Goal: Obtain resource: Download file/media

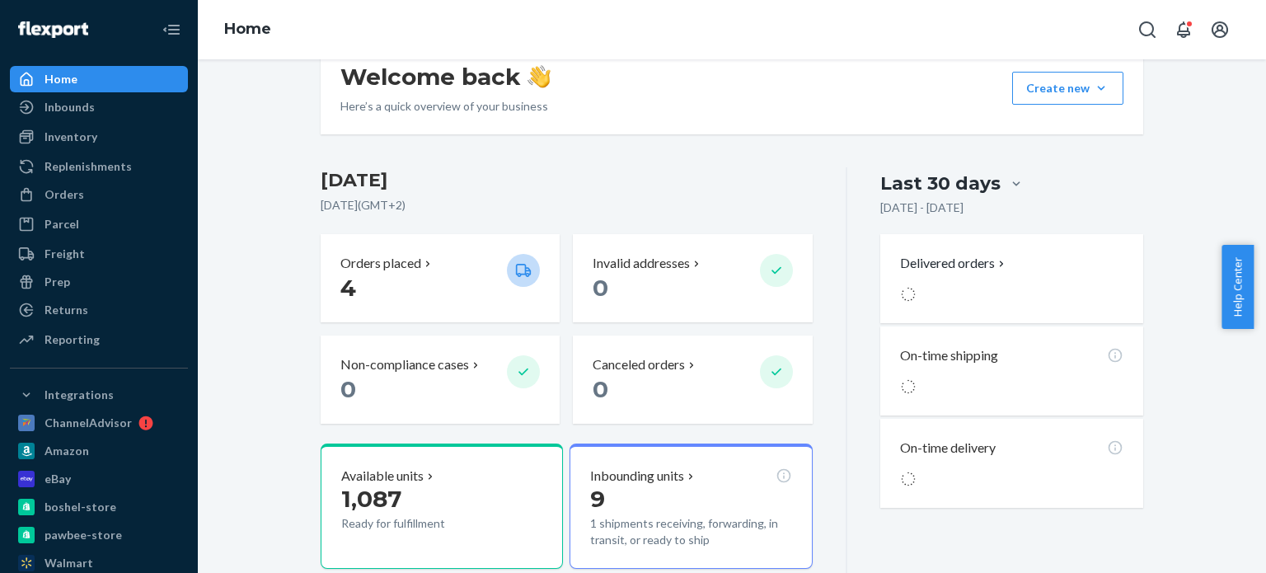
scroll to position [330, 0]
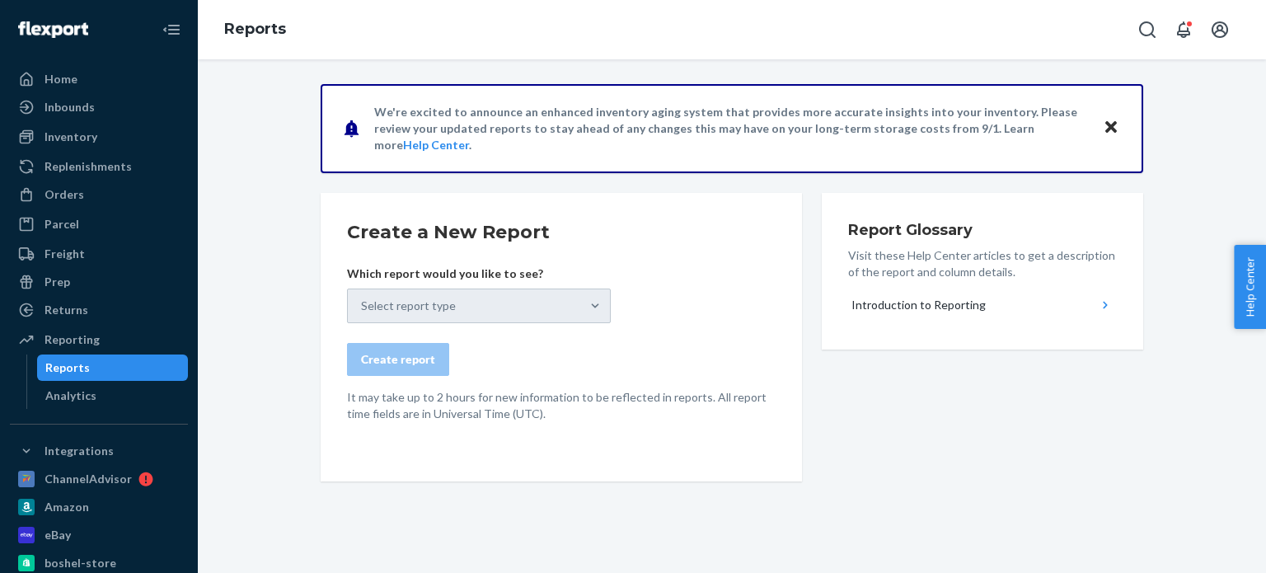
click at [561, 301] on div "Select report type" at bounding box center [479, 306] width 264 height 35
click at [593, 303] on div "Select report type" at bounding box center [479, 306] width 264 height 35
click at [587, 316] on div "Select report type" at bounding box center [479, 306] width 264 height 35
click at [532, 421] on div "Create a New Report Which report would you like to see? Select report type Crea…" at bounding box center [561, 337] width 481 height 289
click at [597, 298] on div "Select report type" at bounding box center [479, 306] width 264 height 35
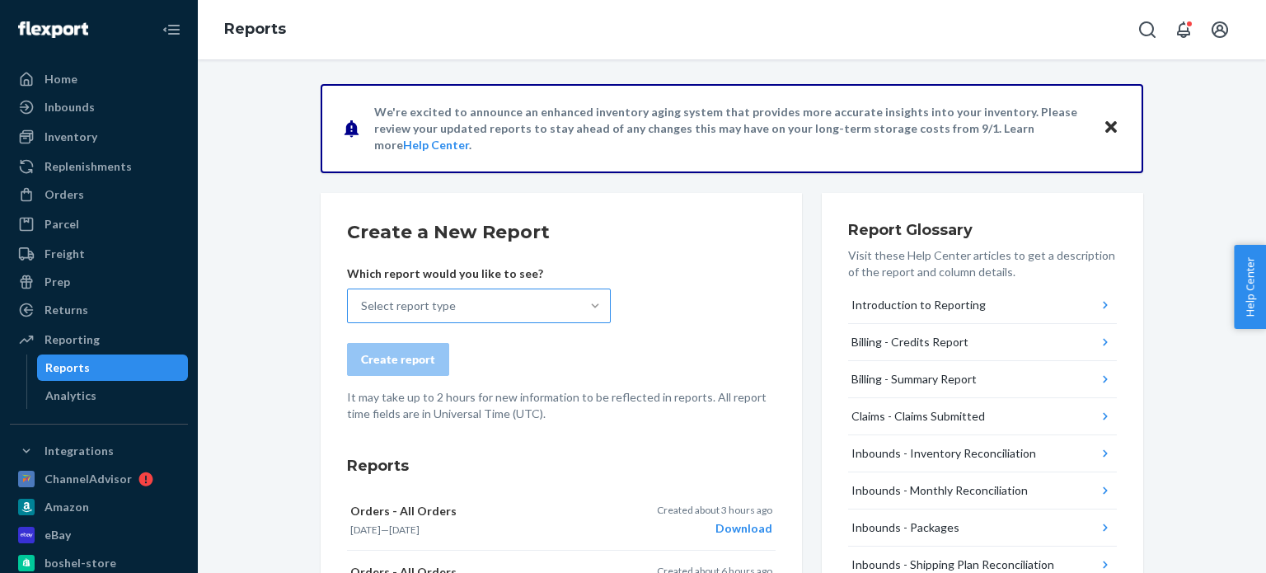
click at [598, 305] on div at bounding box center [595, 306] width 30 height 16
click at [363, 305] on input "Select report type" at bounding box center [362, 306] width 2 height 16
click at [569, 313] on div "Select report type" at bounding box center [464, 305] width 232 height 33
click at [363, 313] on input "0 results available. Select is focused ,type to refine list, press Down to open…" at bounding box center [362, 306] width 2 height 16
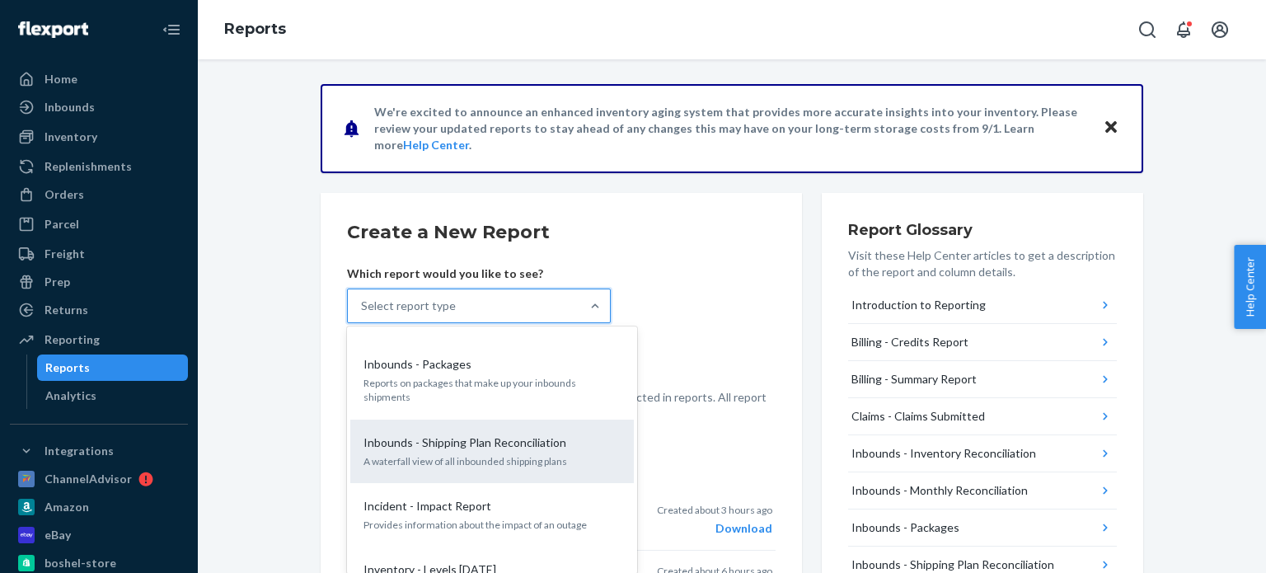
type input "p"
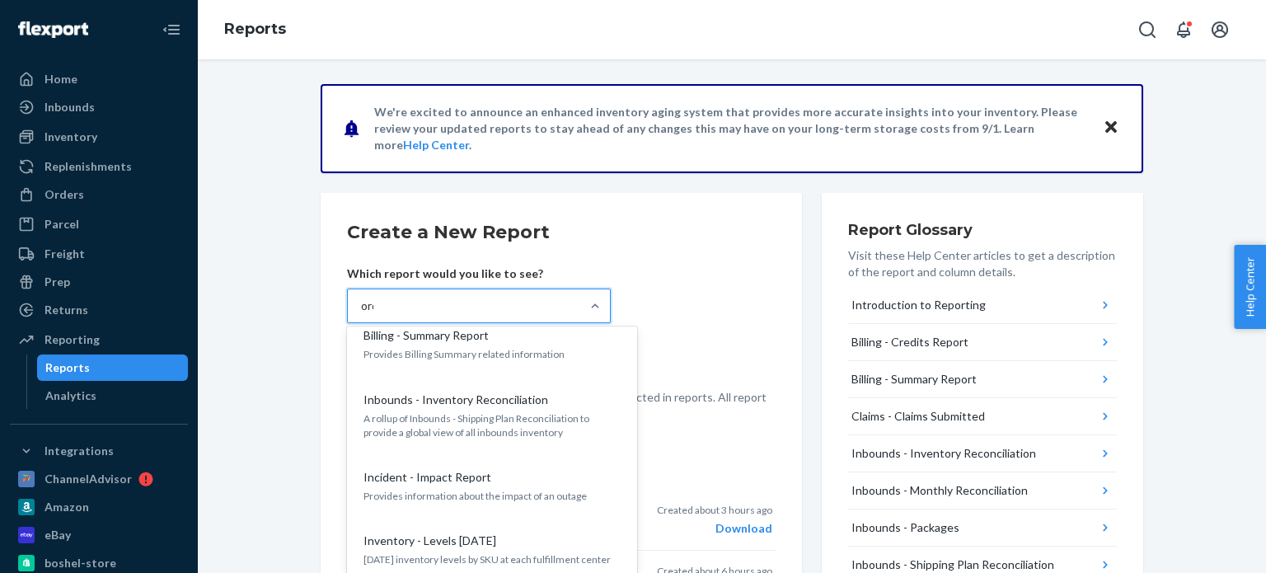
scroll to position [119, 0]
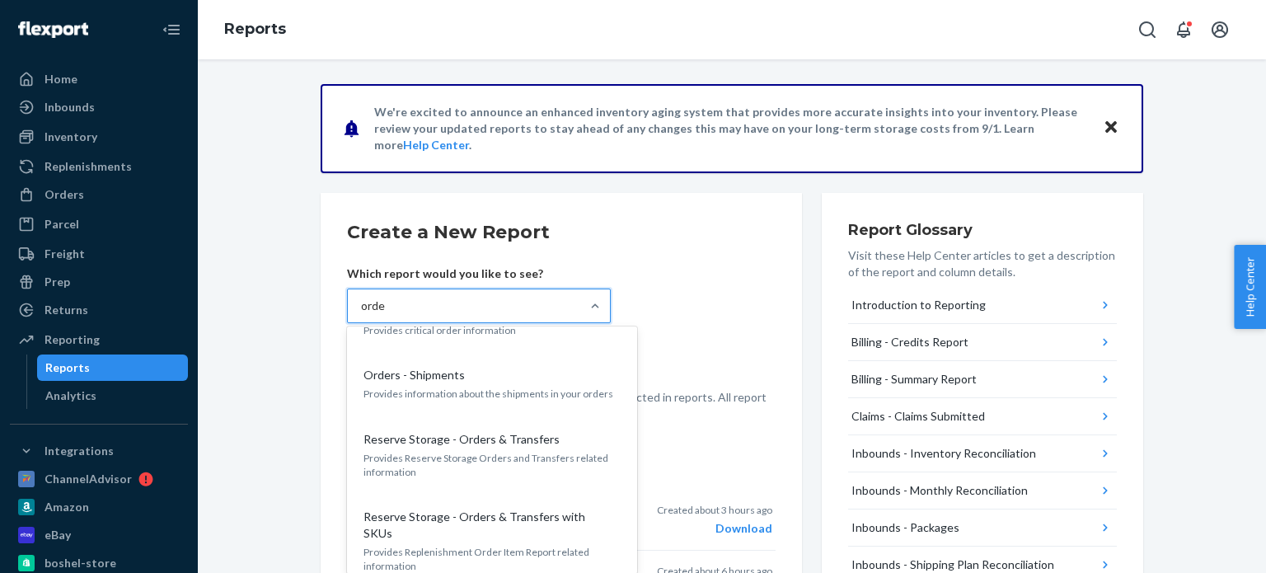
type input "order"
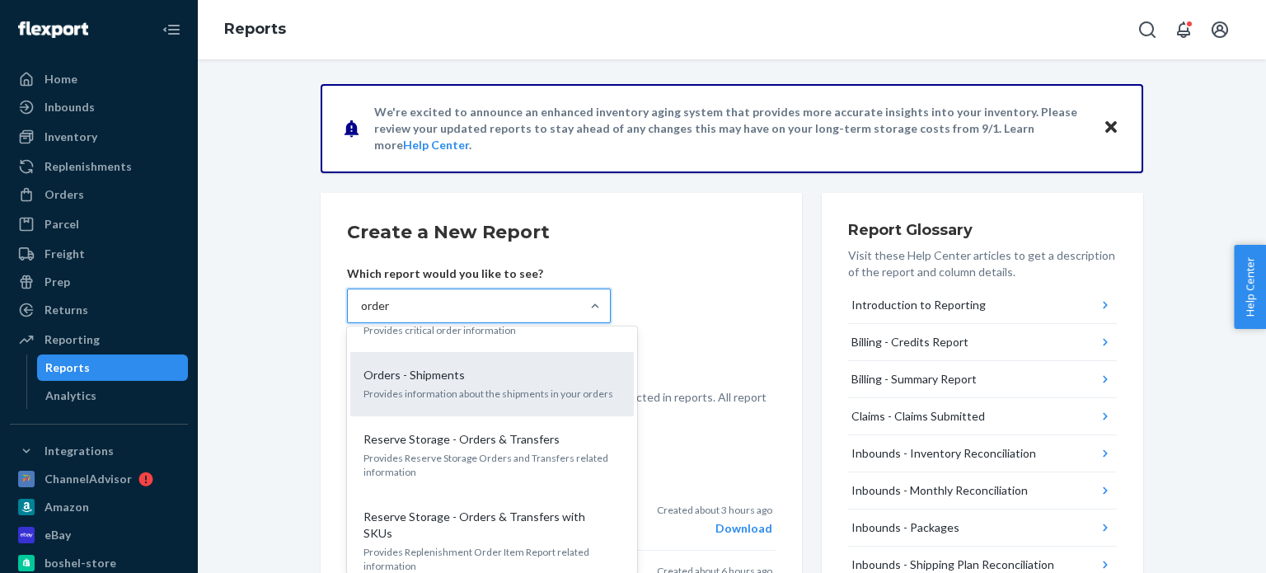
click at [425, 368] on p "Orders - Shipments" at bounding box center [414, 375] width 101 height 16
click at [391, 314] on input "order" at bounding box center [376, 306] width 30 height 16
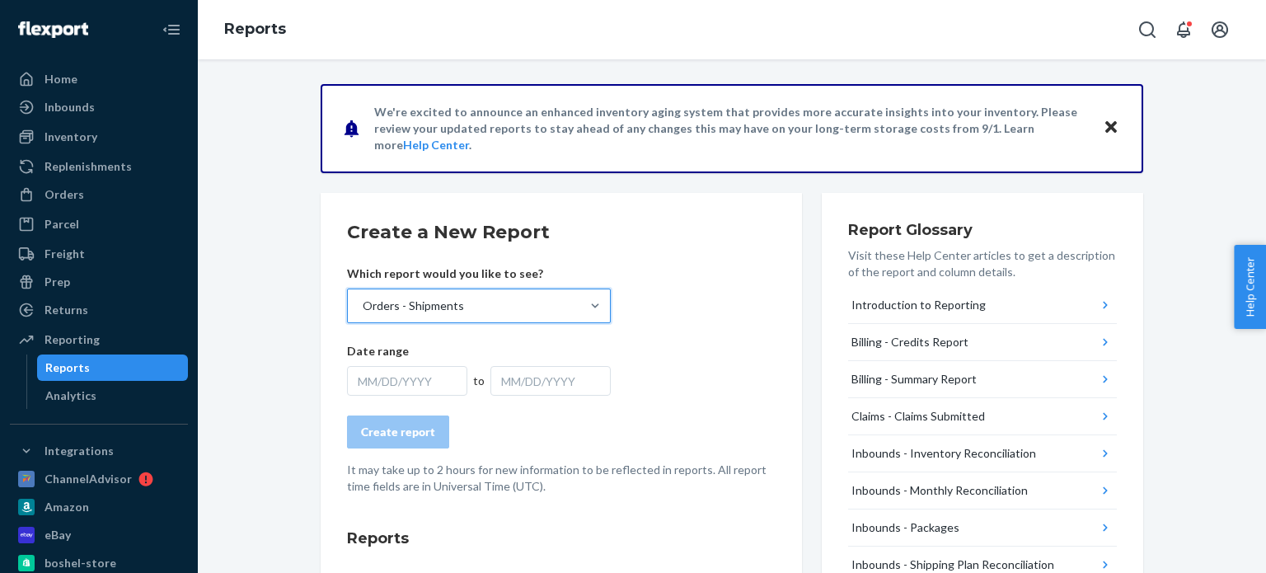
click at [422, 387] on div "MM/DD/YYYY" at bounding box center [407, 381] width 120 height 30
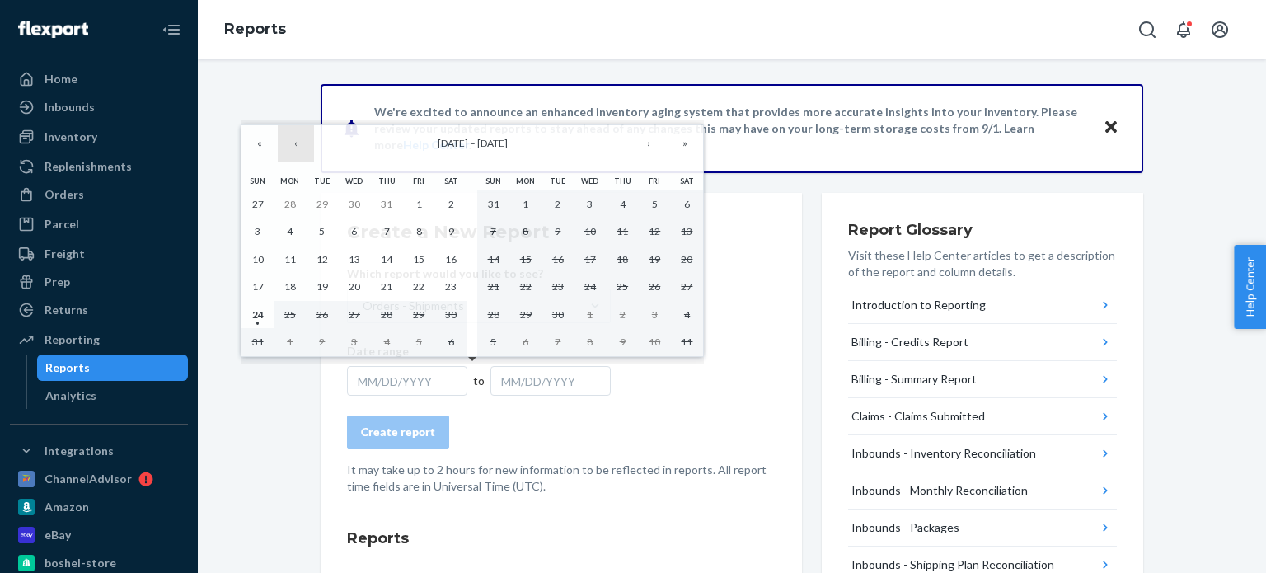
click at [296, 144] on button "‹" at bounding box center [296, 143] width 36 height 36
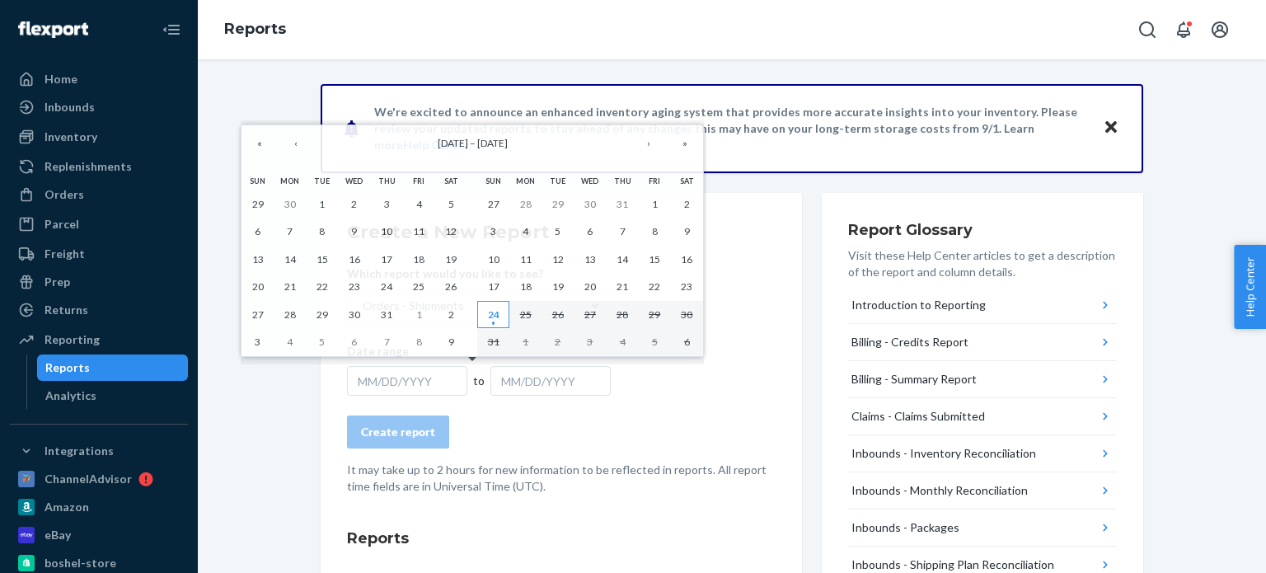
click at [498, 317] on abbr "24" at bounding box center [494, 314] width 12 height 12
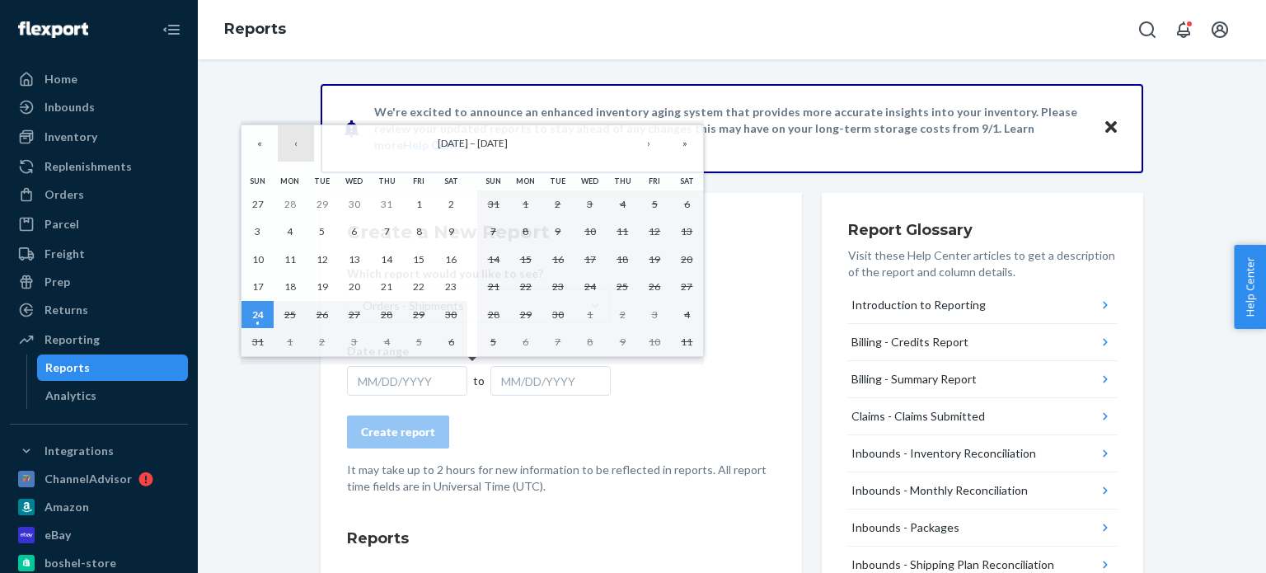
click at [293, 142] on button "‹" at bounding box center [296, 143] width 36 height 36
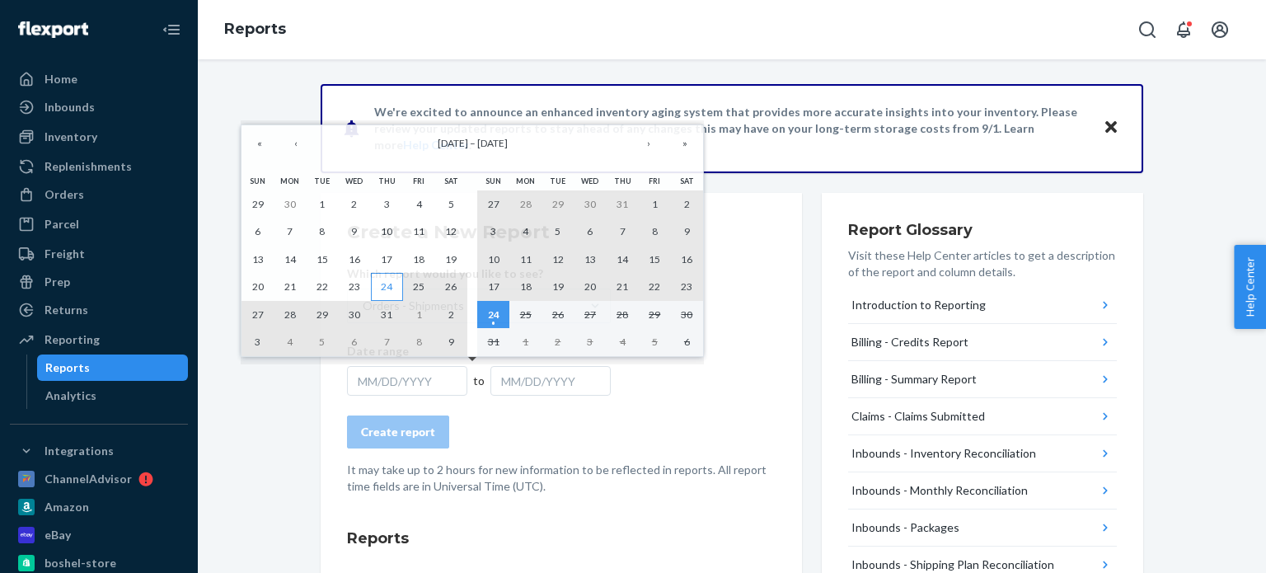
click at [387, 281] on abbr "24" at bounding box center [387, 286] width 12 height 12
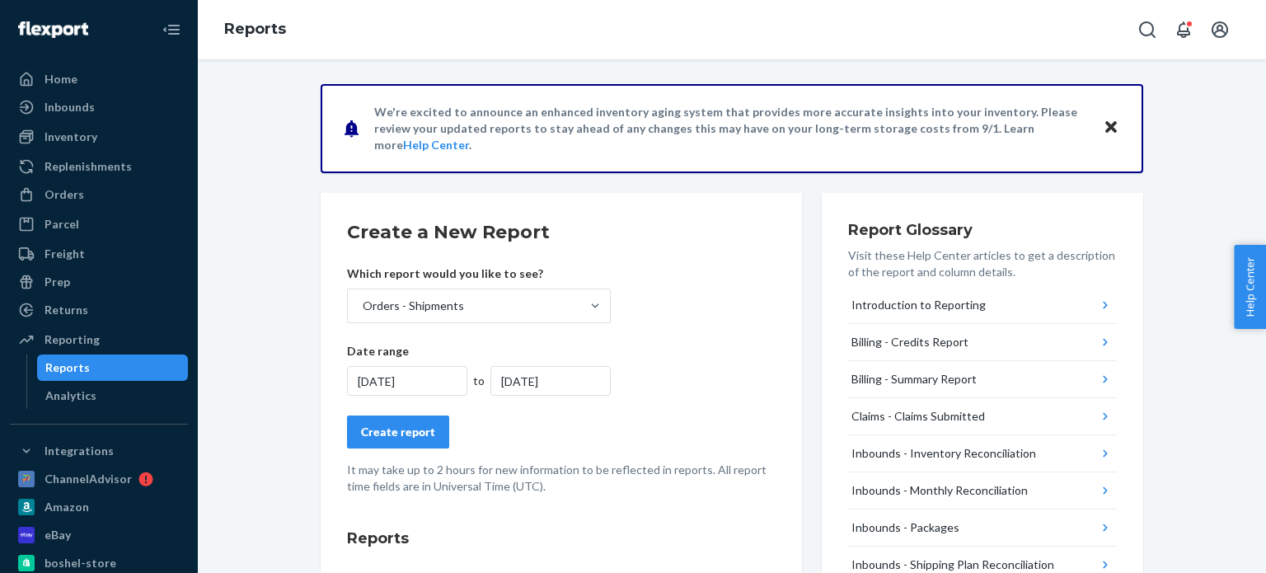
click at [411, 434] on div "Create report" at bounding box center [398, 432] width 74 height 16
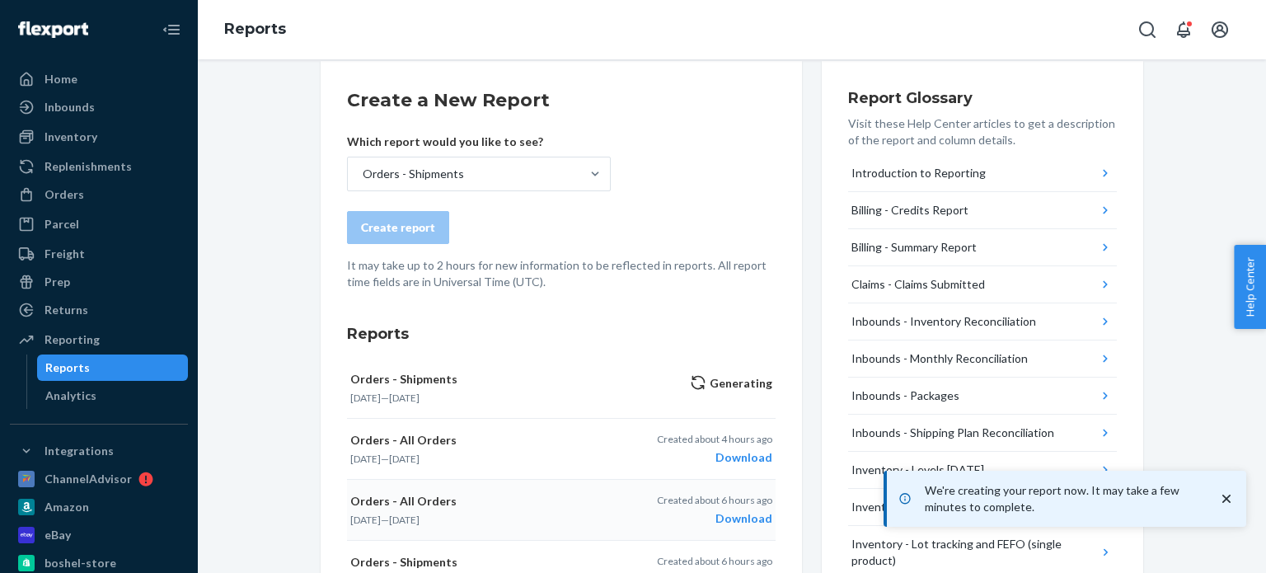
scroll to position [247, 0]
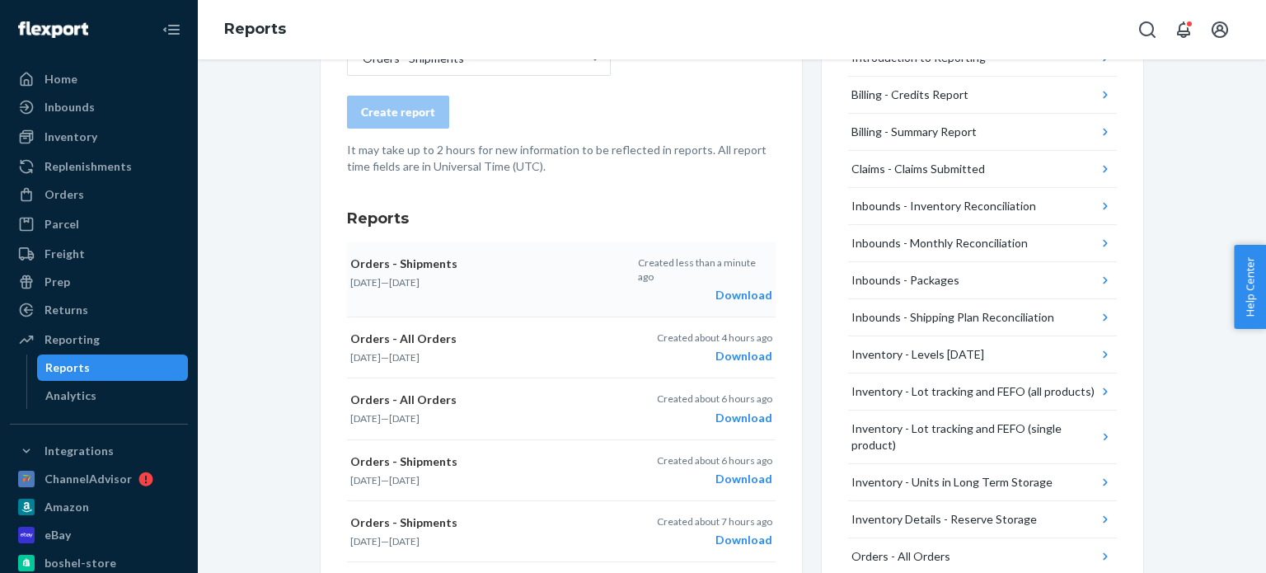
click at [734, 287] on div "Download" at bounding box center [705, 295] width 134 height 16
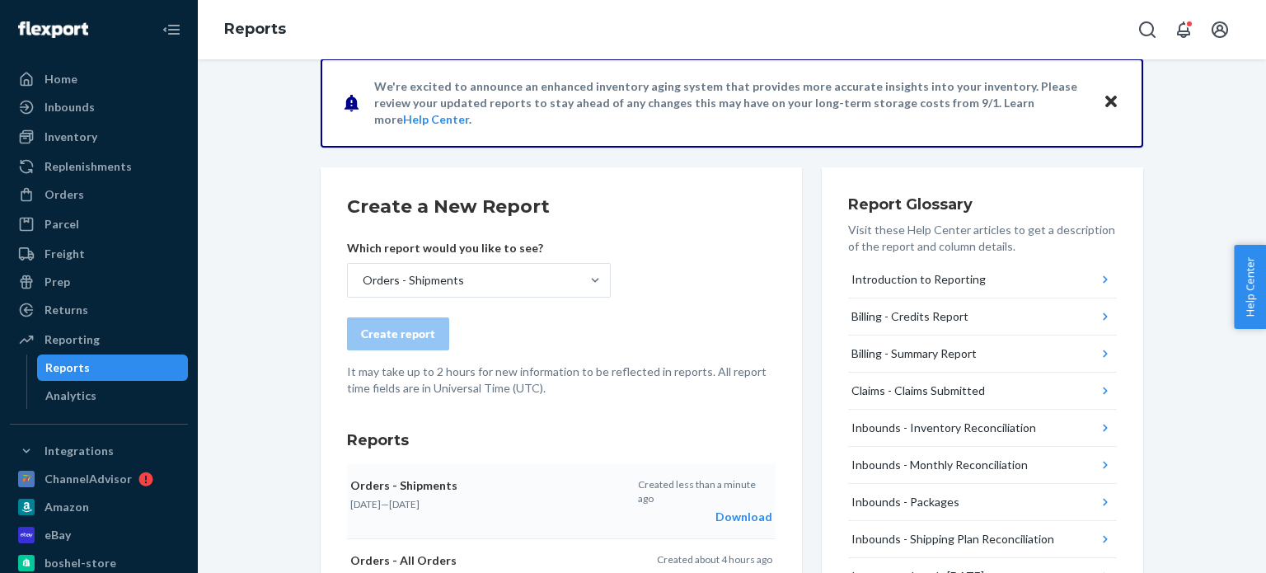
scroll to position [0, 0]
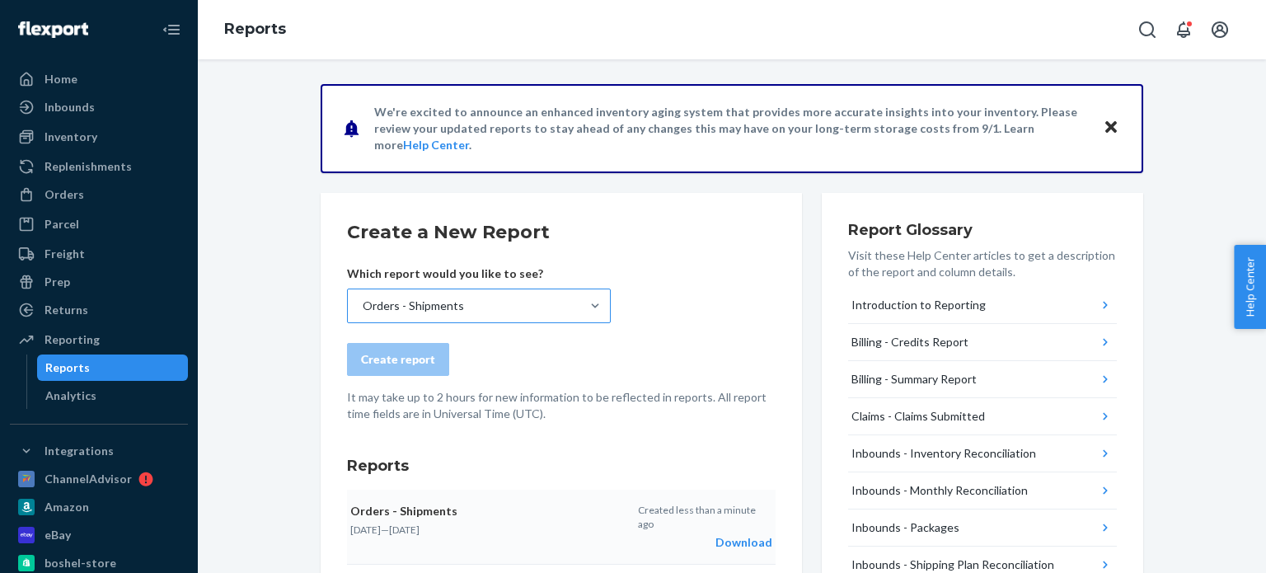
click at [504, 313] on div "Orders - Shipments" at bounding box center [464, 305] width 232 height 33
click at [363, 313] on input "Orders - Shipments" at bounding box center [362, 306] width 2 height 16
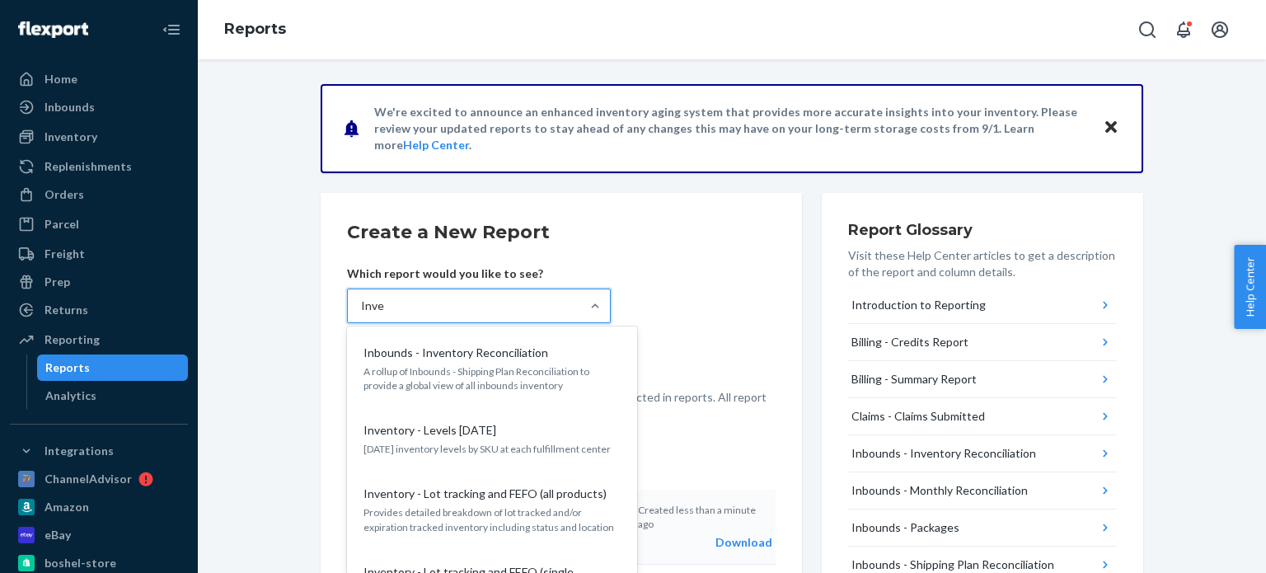
type input "Inven"
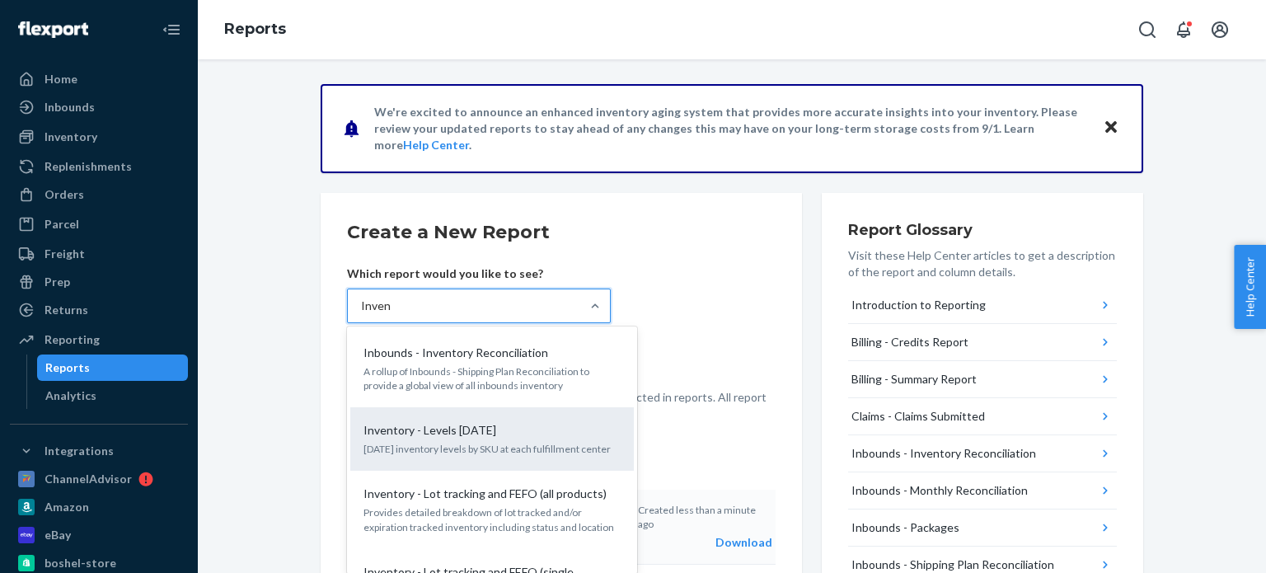
click at [489, 446] on p "[DATE] inventory levels by SKU at each fulfillment center" at bounding box center [492, 449] width 257 height 14
click at [391, 314] on input "Inven" at bounding box center [376, 306] width 30 height 16
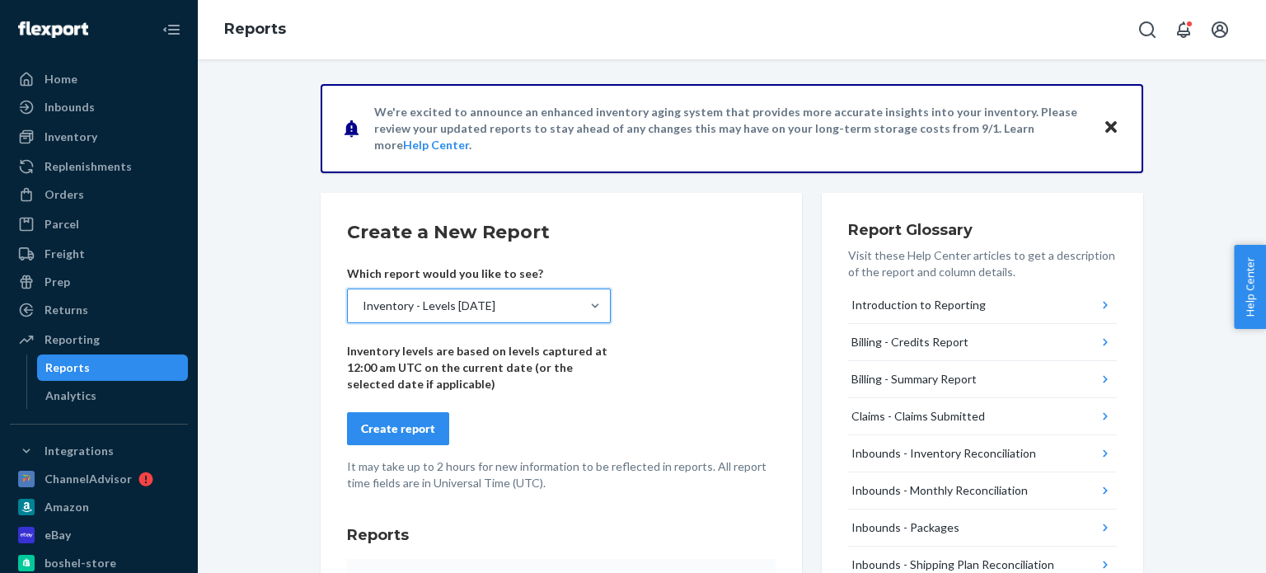
click at [383, 425] on div "Create report" at bounding box center [398, 428] width 74 height 16
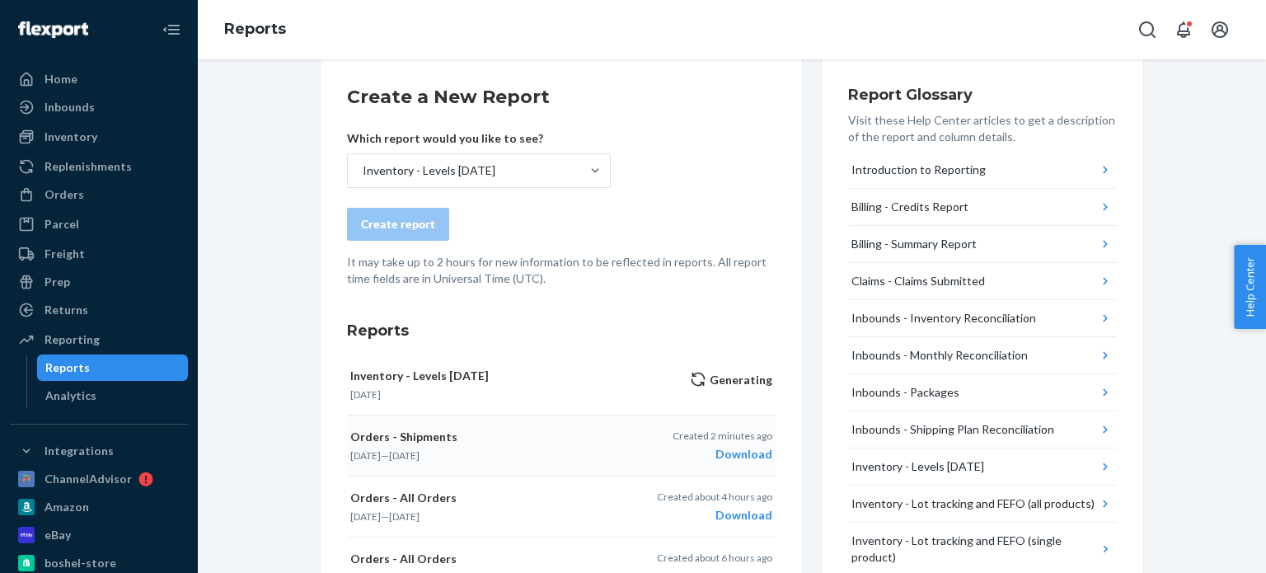
scroll to position [247, 0]
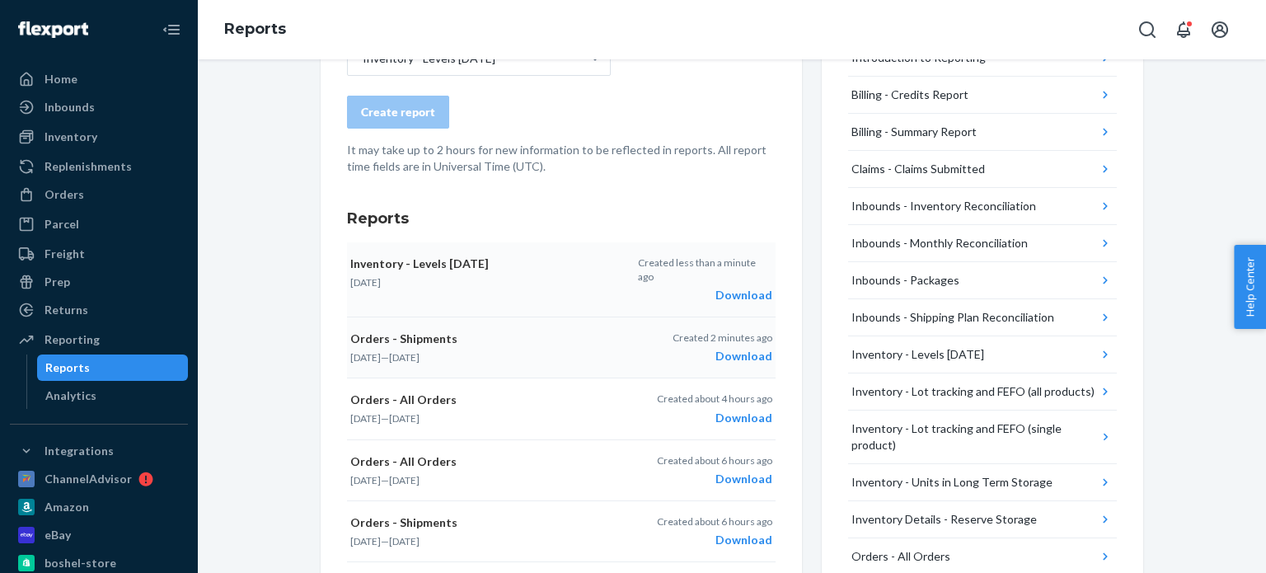
click at [756, 287] on div "Download" at bounding box center [705, 295] width 134 height 16
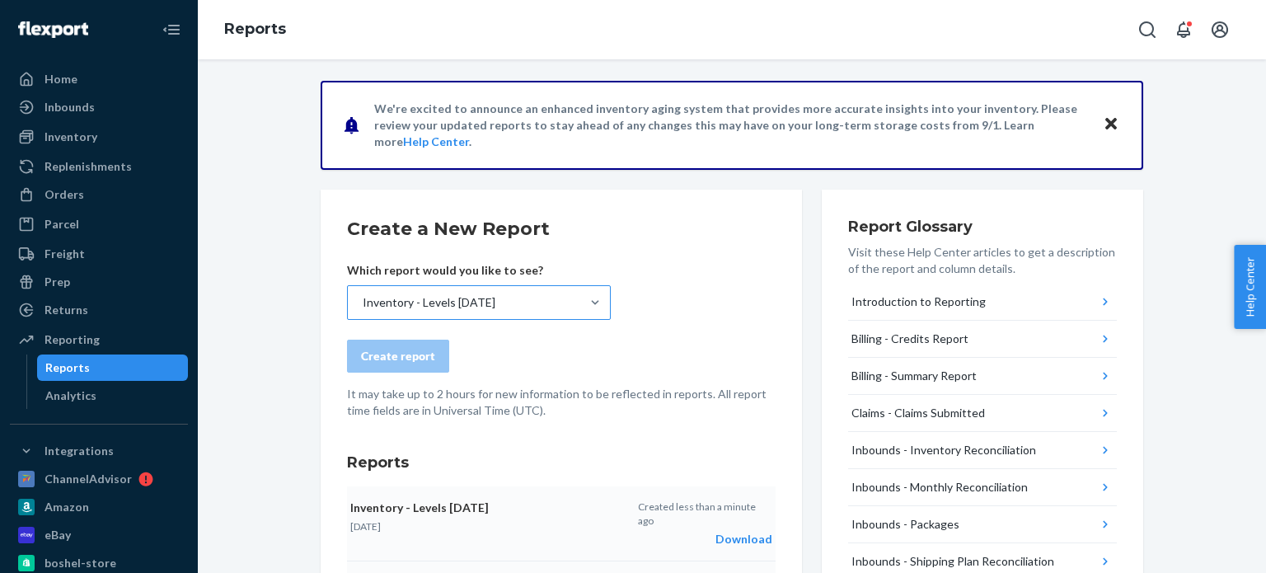
scroll to position [0, 0]
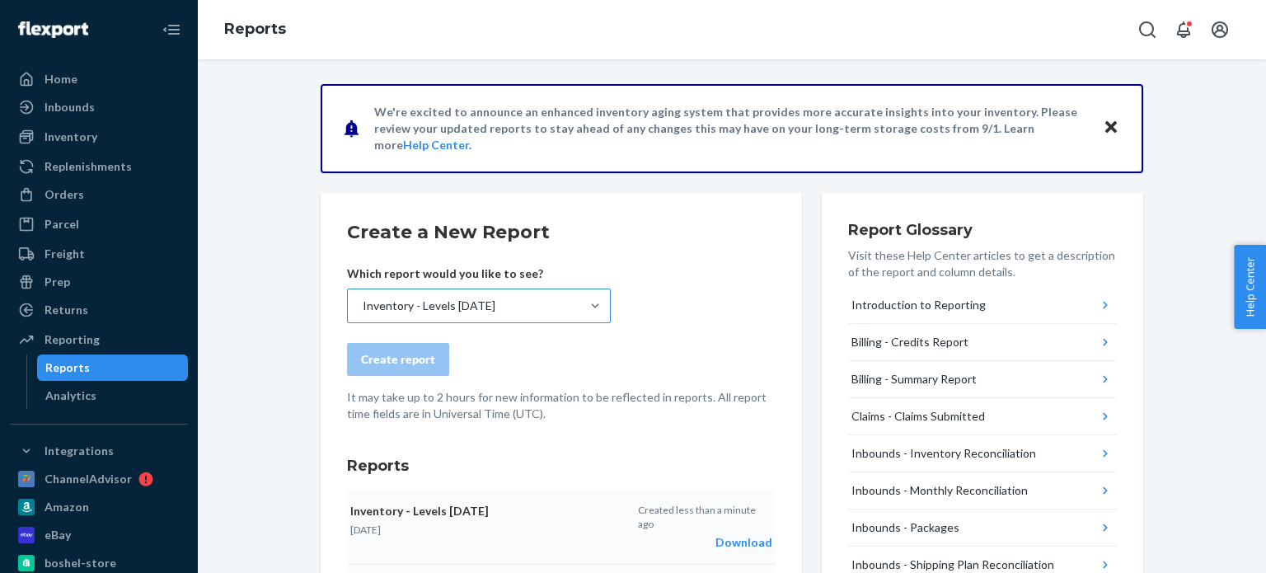
click at [556, 306] on div "Inventory - Levels [DATE]" at bounding box center [464, 305] width 232 height 33
click at [363, 306] on input "Inventory - Levels [DATE]" at bounding box center [362, 306] width 2 height 16
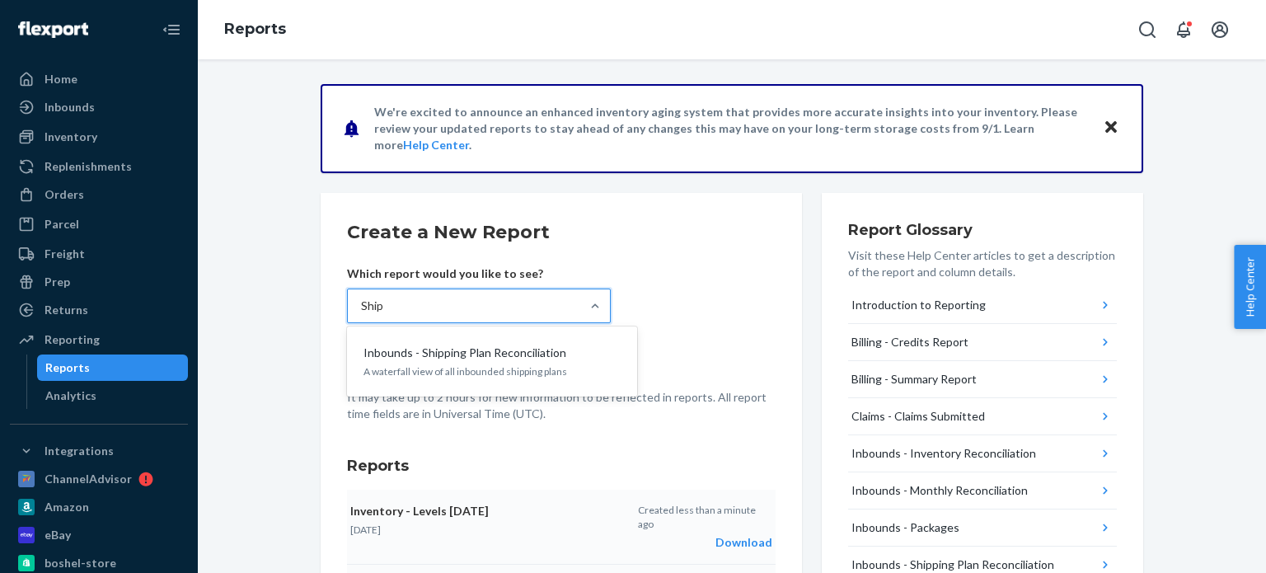
type input "[PERSON_NAME]"
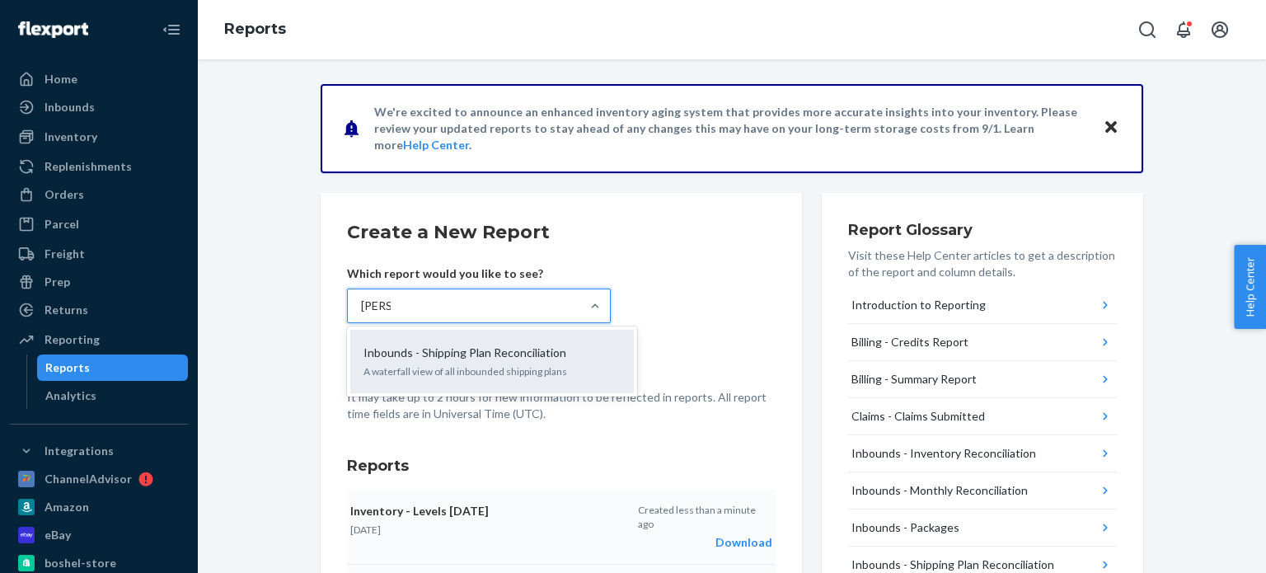
click at [527, 359] on p "Inbounds - Shipping Plan Reconciliation" at bounding box center [465, 353] width 203 height 16
click at [391, 314] on input "[PERSON_NAME]" at bounding box center [376, 306] width 30 height 16
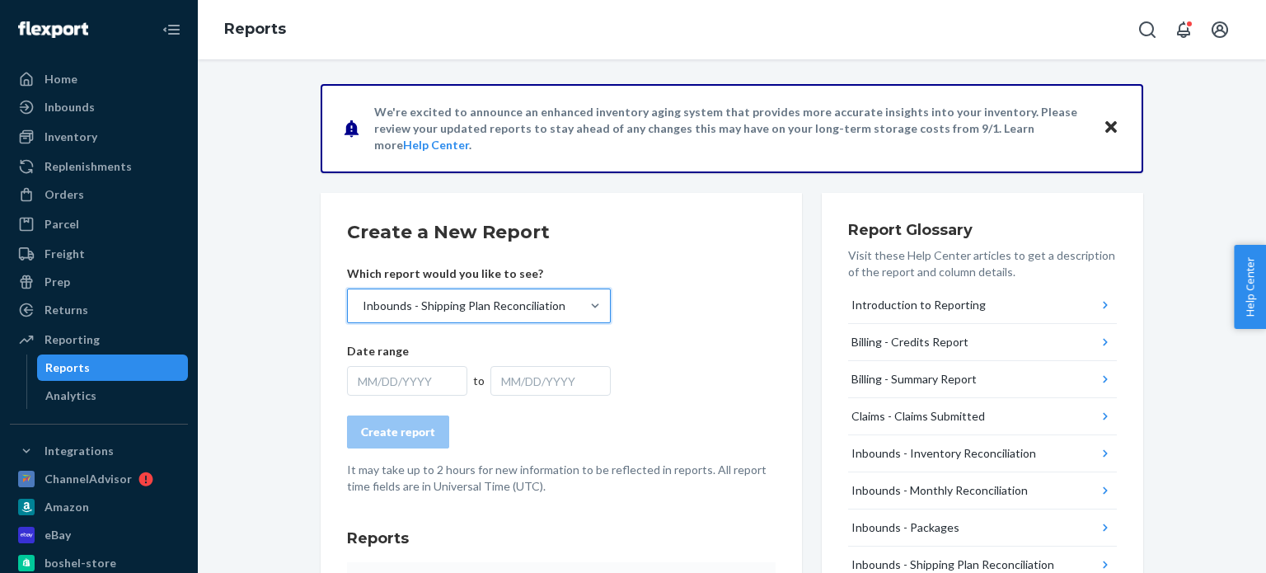
click at [425, 384] on div "MM/DD/YYYY" at bounding box center [407, 381] width 120 height 30
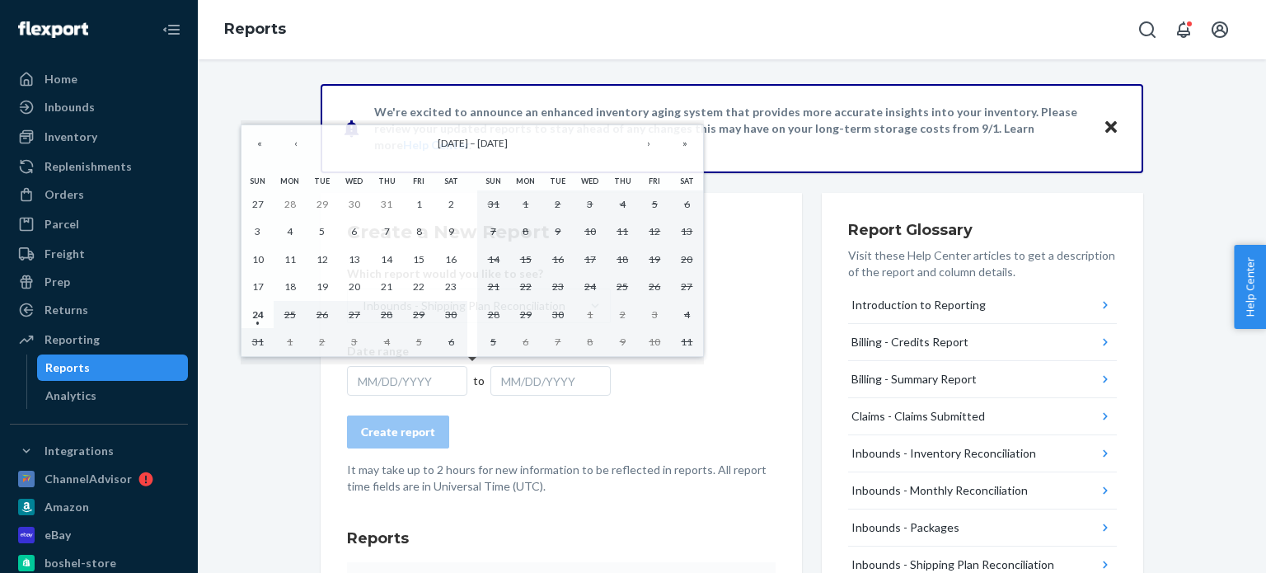
click at [533, 382] on div "MM/DD/YYYY" at bounding box center [550, 381] width 120 height 30
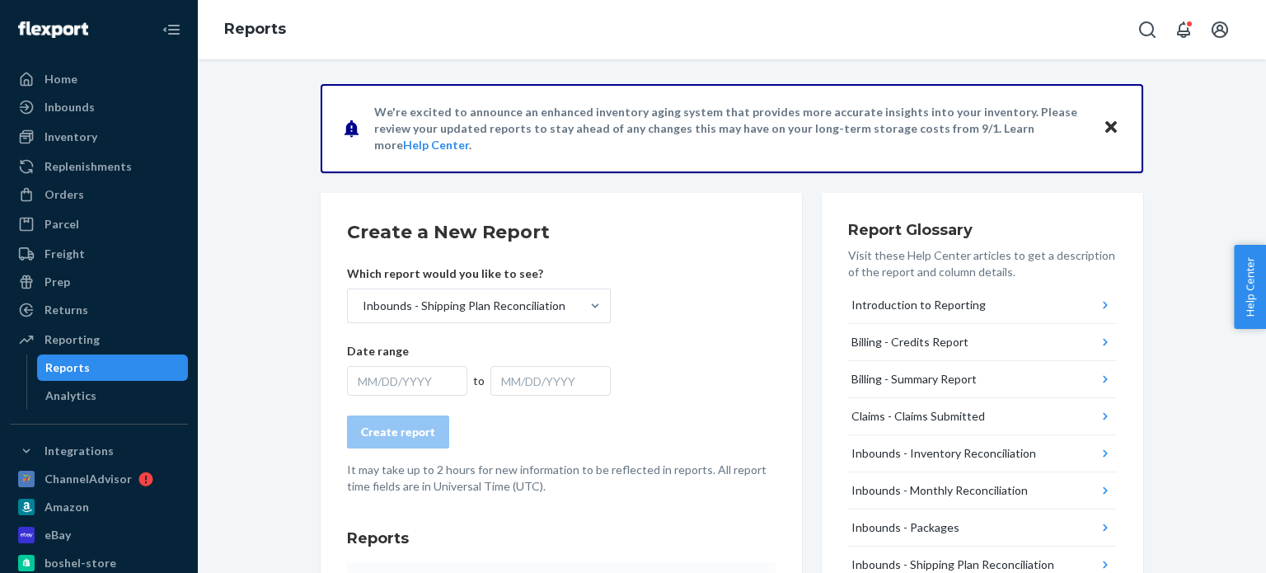
click at [518, 382] on div "MM/DD/YYYY" at bounding box center [550, 381] width 120 height 30
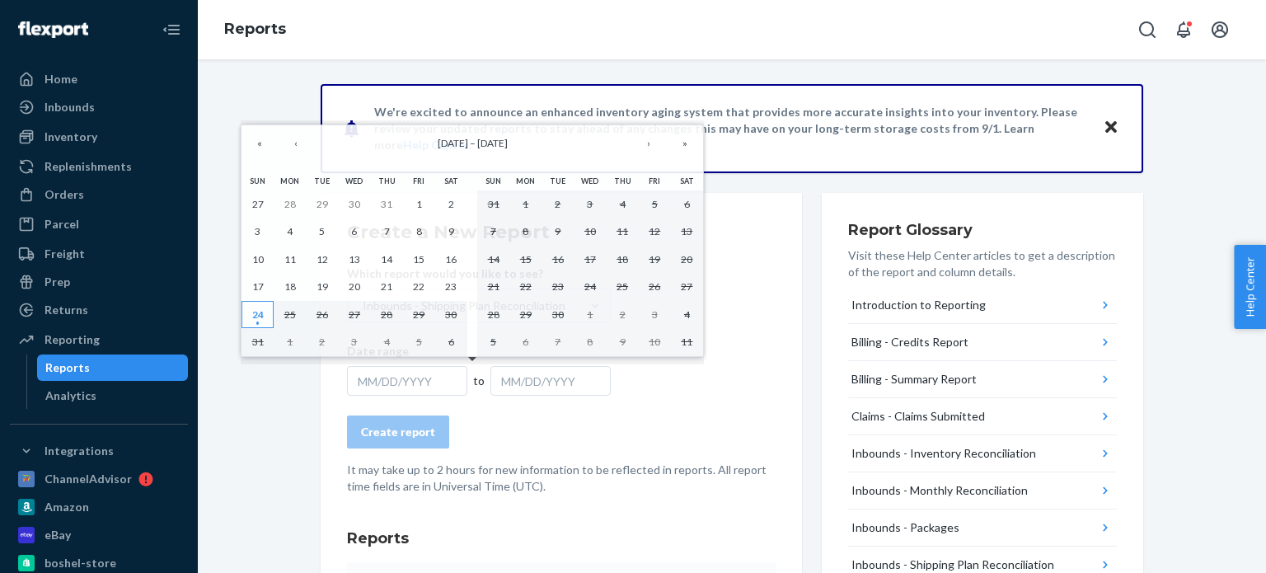
click at [256, 318] on abbr "24" at bounding box center [258, 314] width 12 height 12
click at [287, 151] on button "‹" at bounding box center [296, 143] width 36 height 36
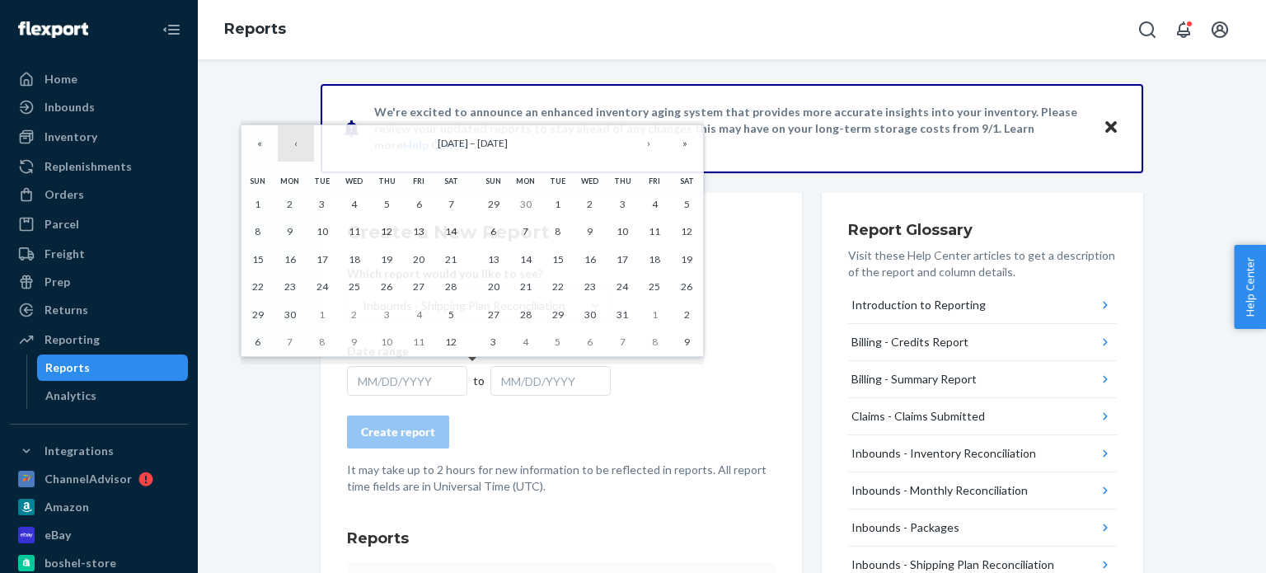
click at [287, 150] on button "‹" at bounding box center [296, 143] width 36 height 36
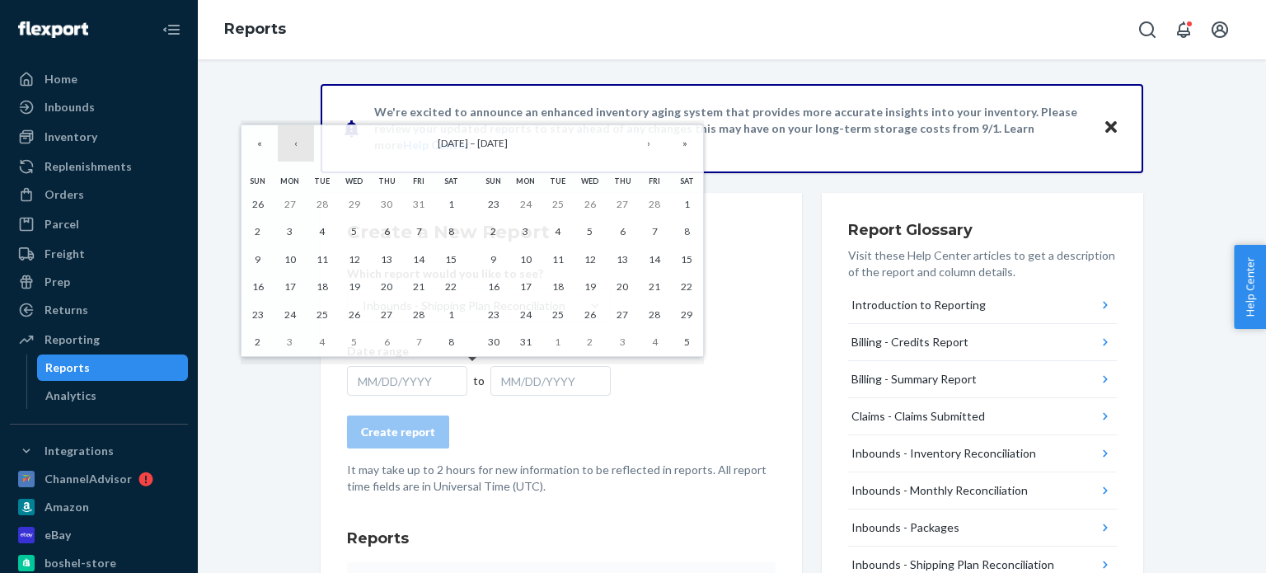
click at [287, 150] on button "‹" at bounding box center [296, 143] width 36 height 36
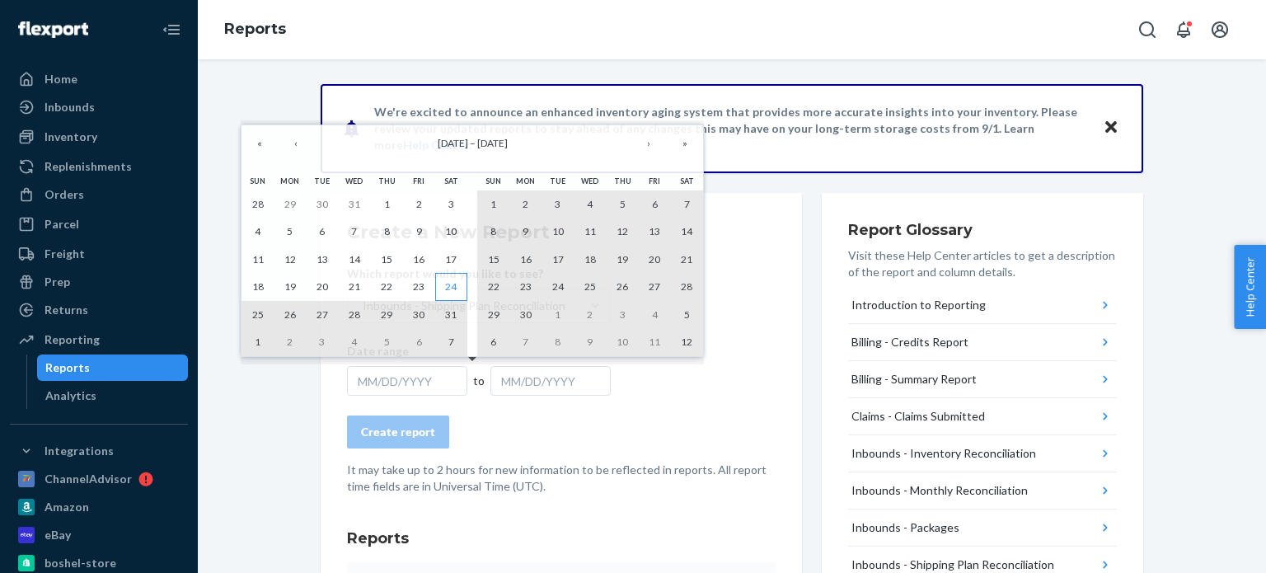
click at [454, 283] on abbr "24" at bounding box center [451, 286] width 12 height 12
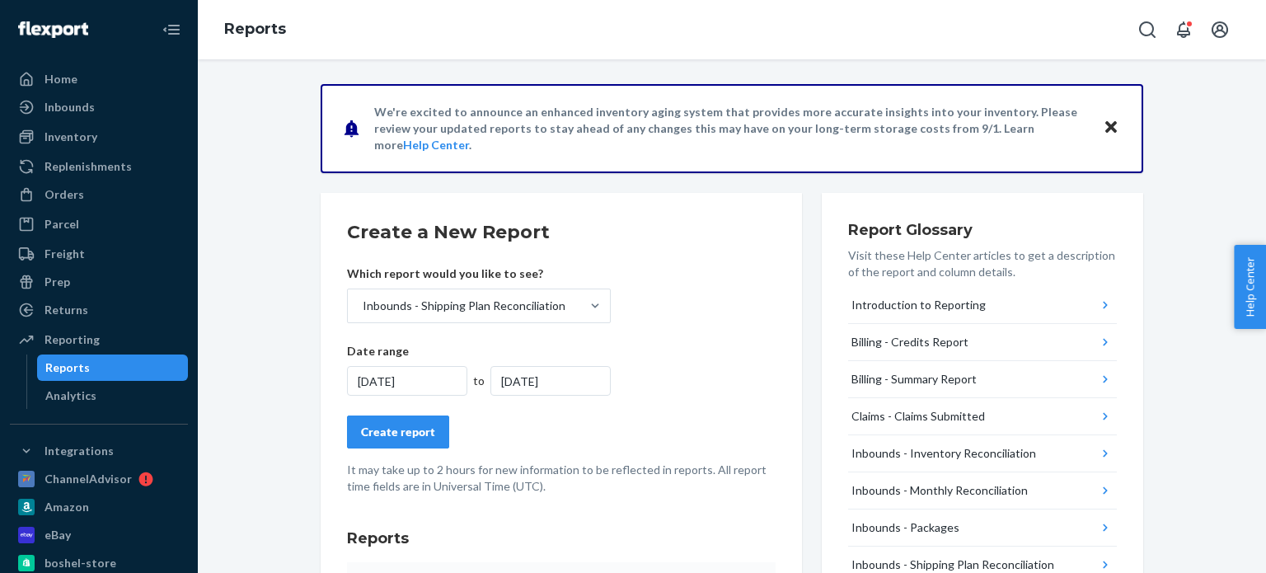
click at [587, 411] on form "Create a New Report Which report would you like to see? Inbounds - Shipping Pla…" at bounding box center [561, 356] width 429 height 275
click at [377, 429] on div "Create report" at bounding box center [398, 432] width 74 height 16
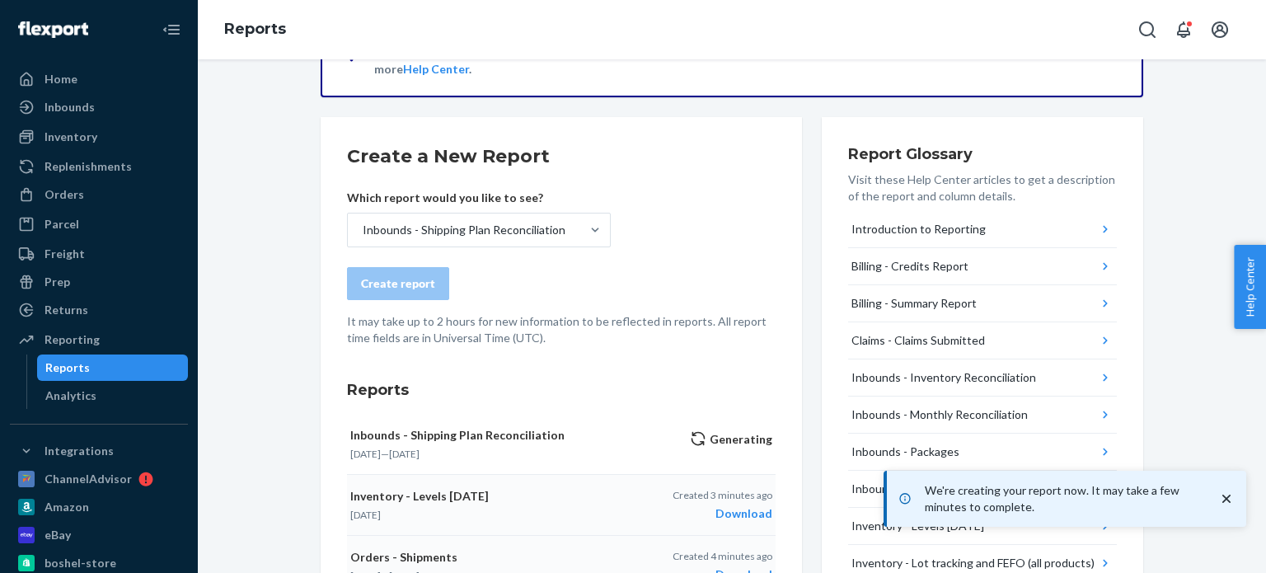
scroll to position [165, 0]
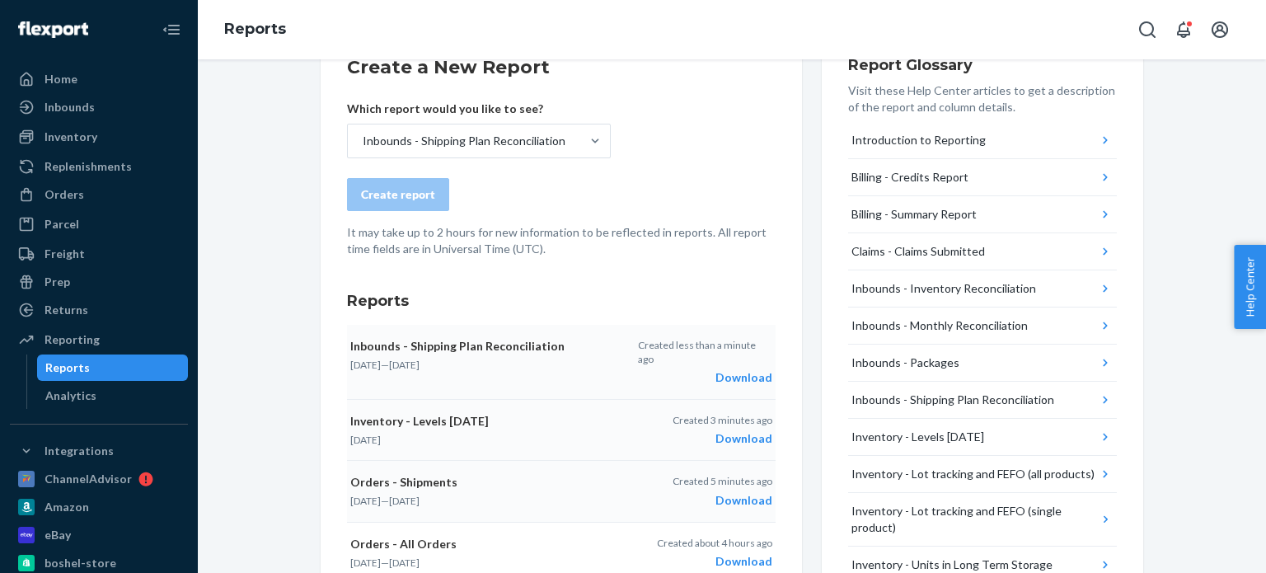
click at [729, 369] on div "Download" at bounding box center [705, 377] width 134 height 16
